Goal: Task Accomplishment & Management: Manage account settings

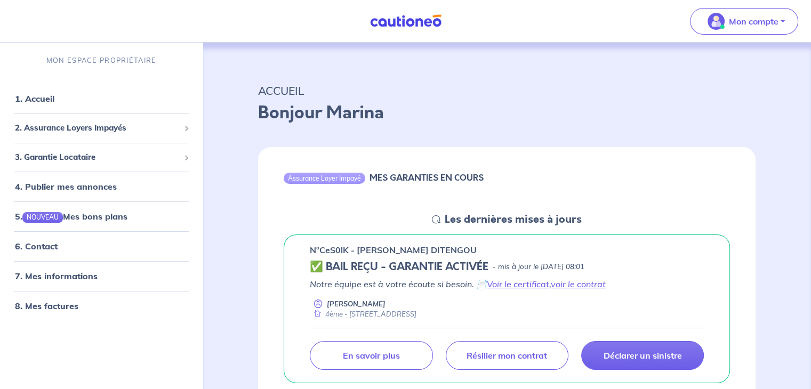
click at [577, 37] on nav "Mon compte MON ESPACE PROPRIÉTAIRE 1. Accueil 2. Assurance Loyers Impayés Sousc…" at bounding box center [405, 21] width 811 height 43
click at [577, 16] on p "Mon compte" at bounding box center [754, 21] width 50 height 13
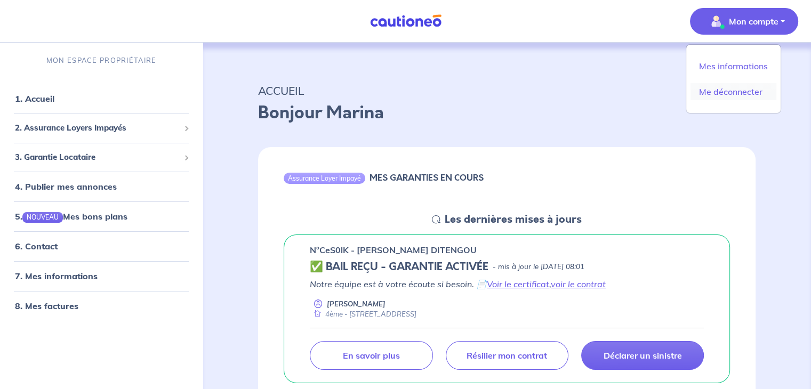
click at [577, 90] on link "Me déconnecter" at bounding box center [734, 91] width 86 height 17
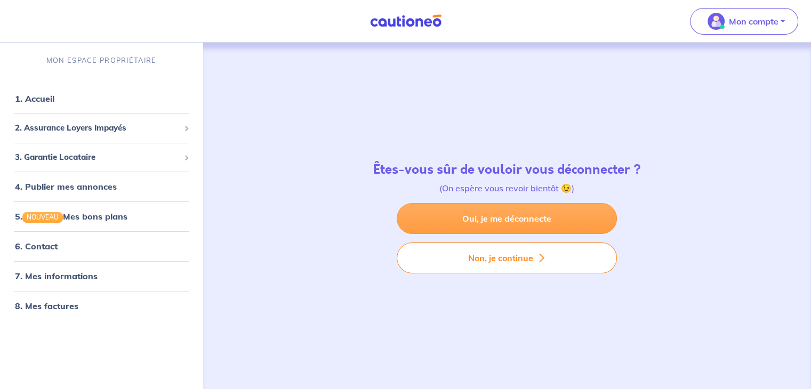
click at [505, 220] on link "Oui, je me déconnecte" at bounding box center [507, 218] width 220 height 31
